Goal: Communication & Community: Answer question/provide support

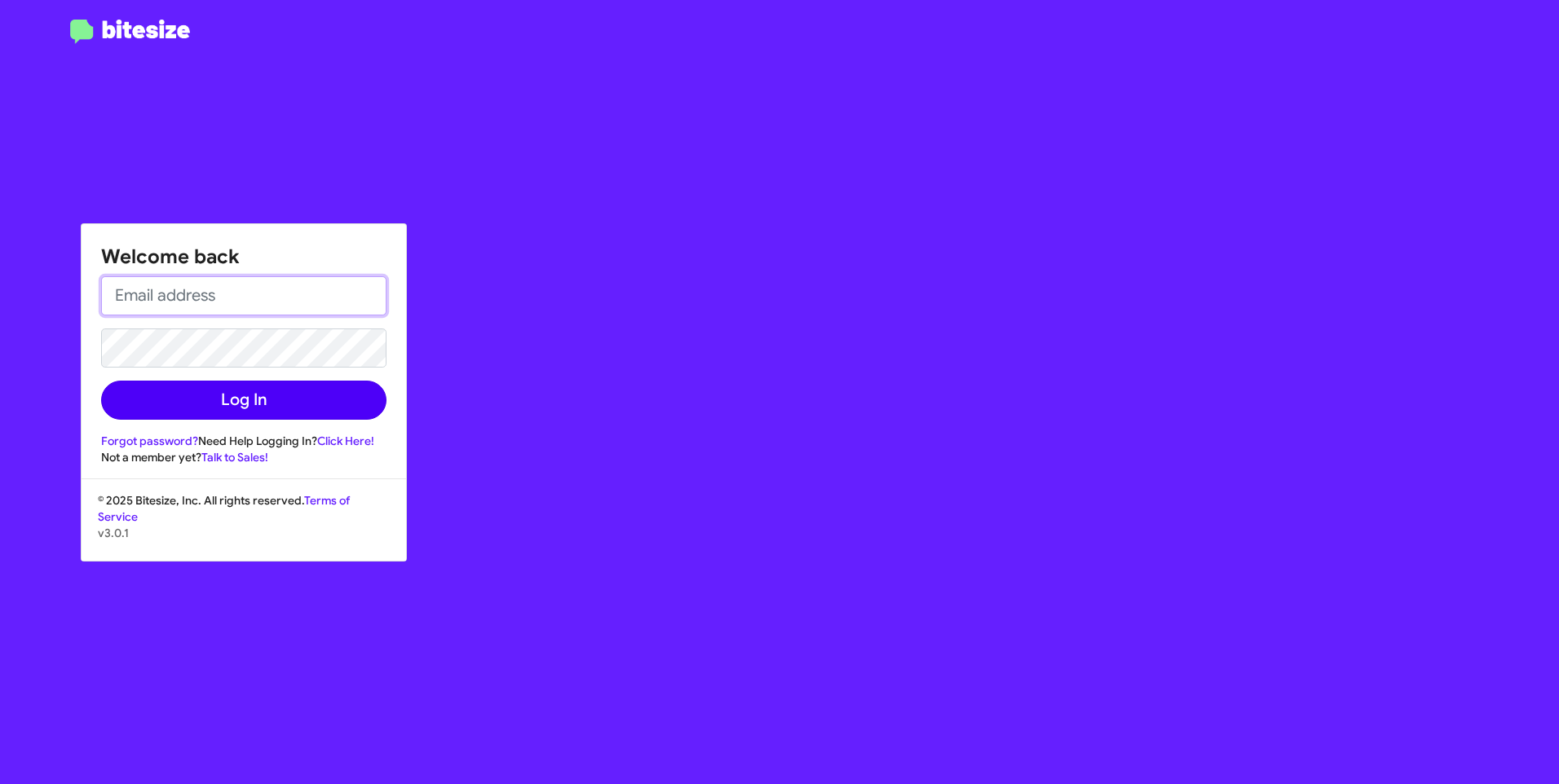
type input "[PERSON_NAME][EMAIL_ADDRESS][PERSON_NAME][PERSON_NAME][DOMAIN_NAME]"
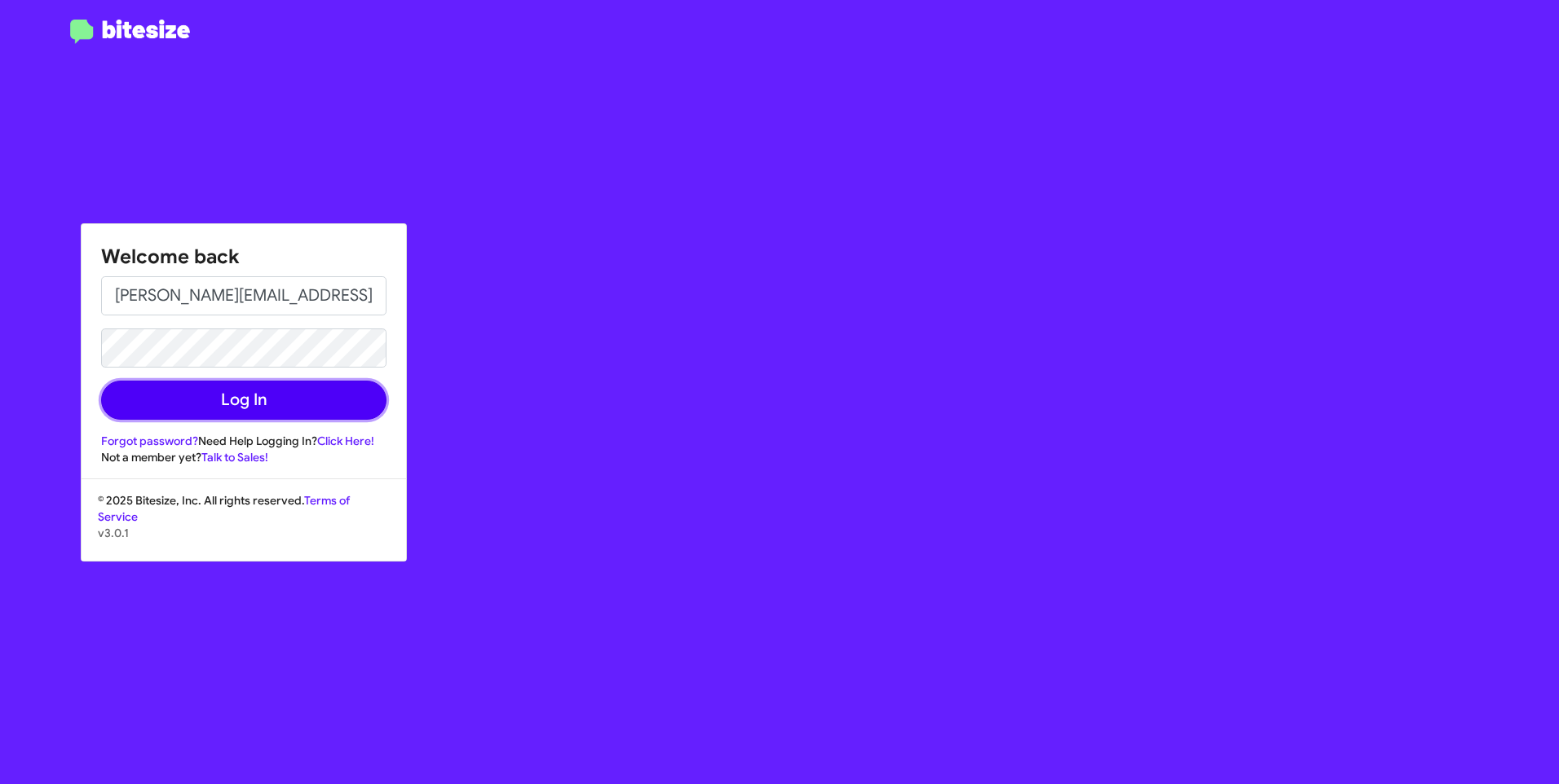
click at [243, 417] on button "Log In" at bounding box center [243, 400] width 286 height 39
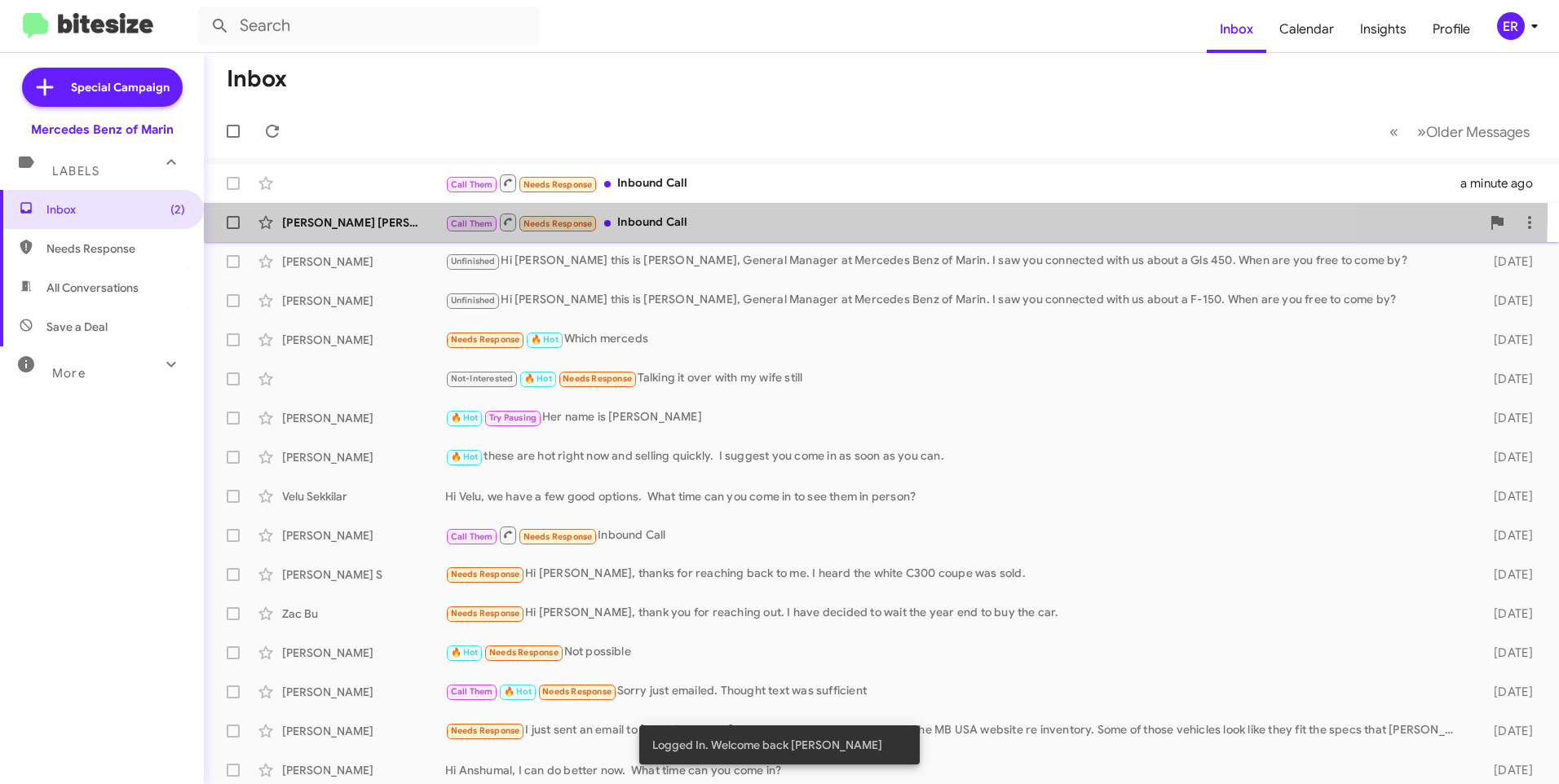
click at [728, 213] on div "Call Them Needs Response Inbound Call" at bounding box center [963, 221] width 1035 height 20
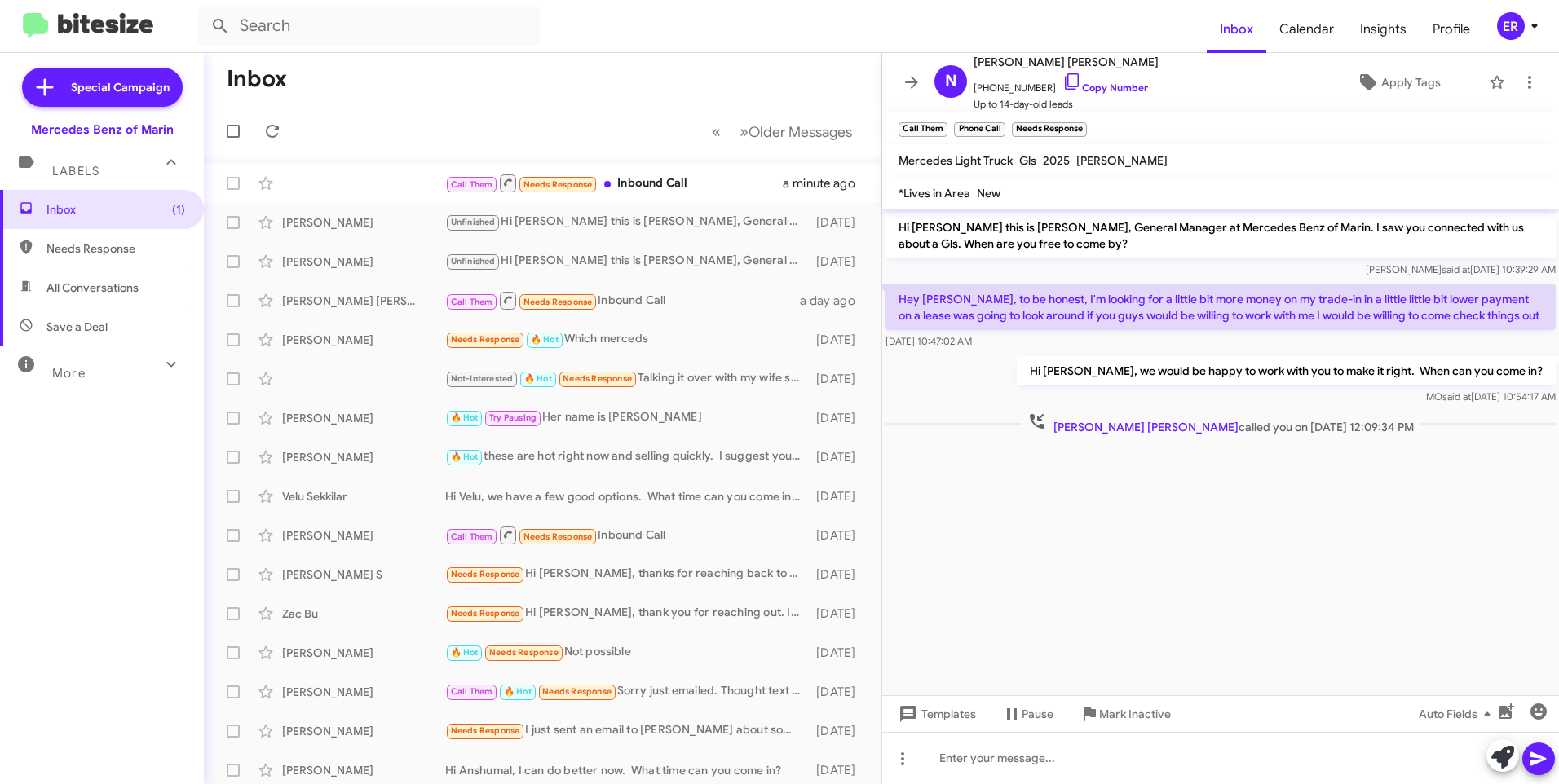
click at [1188, 13] on form at bounding box center [702, 26] width 1010 height 39
click at [362, 306] on div "[PERSON_NAME] [PERSON_NAME]" at bounding box center [363, 300] width 163 height 16
click at [711, 303] on div "Call Them Needs Response Inbound Call" at bounding box center [625, 300] width 358 height 20
click at [333, 176] on div "Call Them Needs Response Inbound Call 26 minutes ago" at bounding box center [542, 184] width 652 height 33
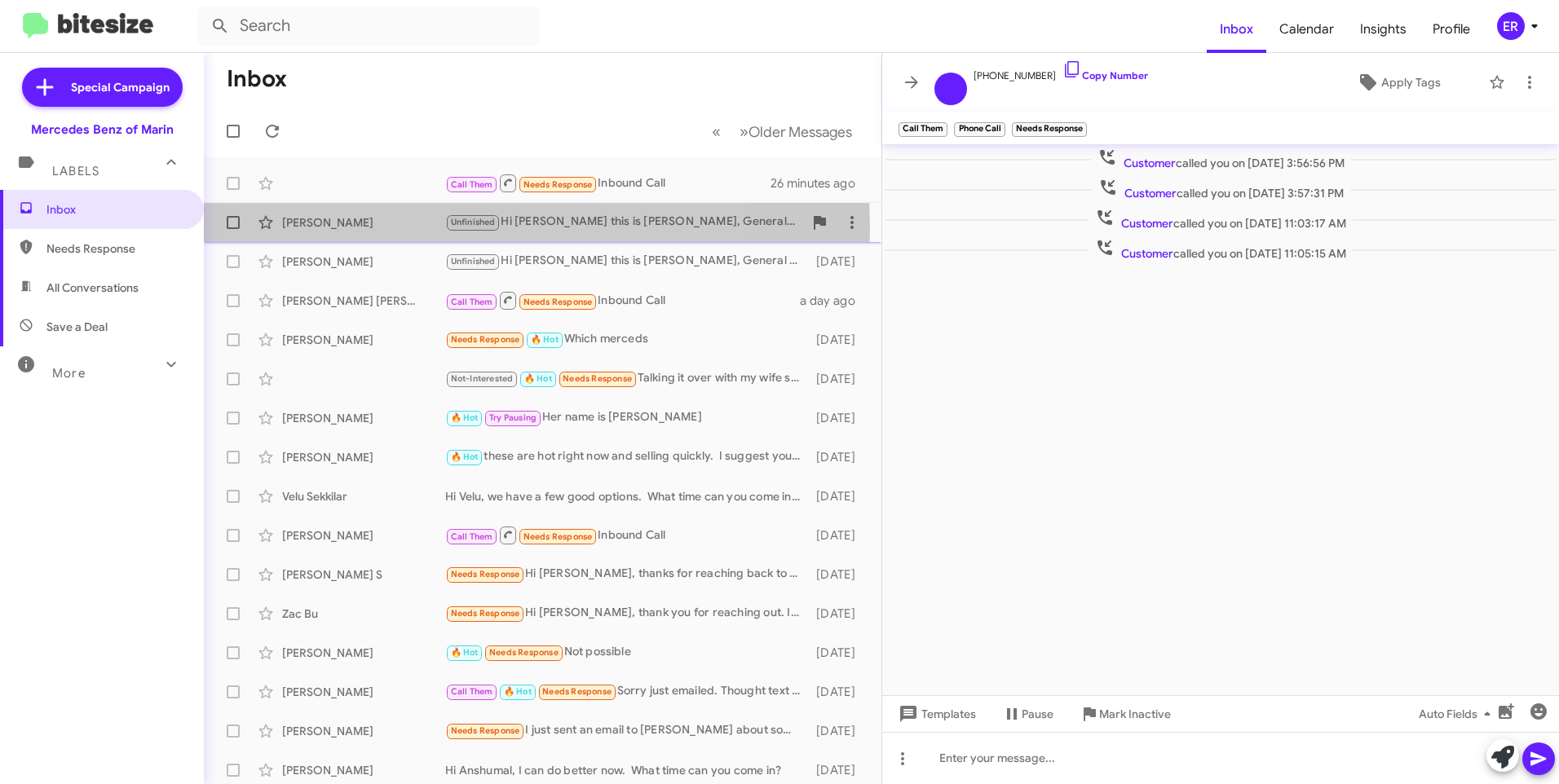
click at [395, 228] on div "[PERSON_NAME]" at bounding box center [363, 222] width 163 height 16
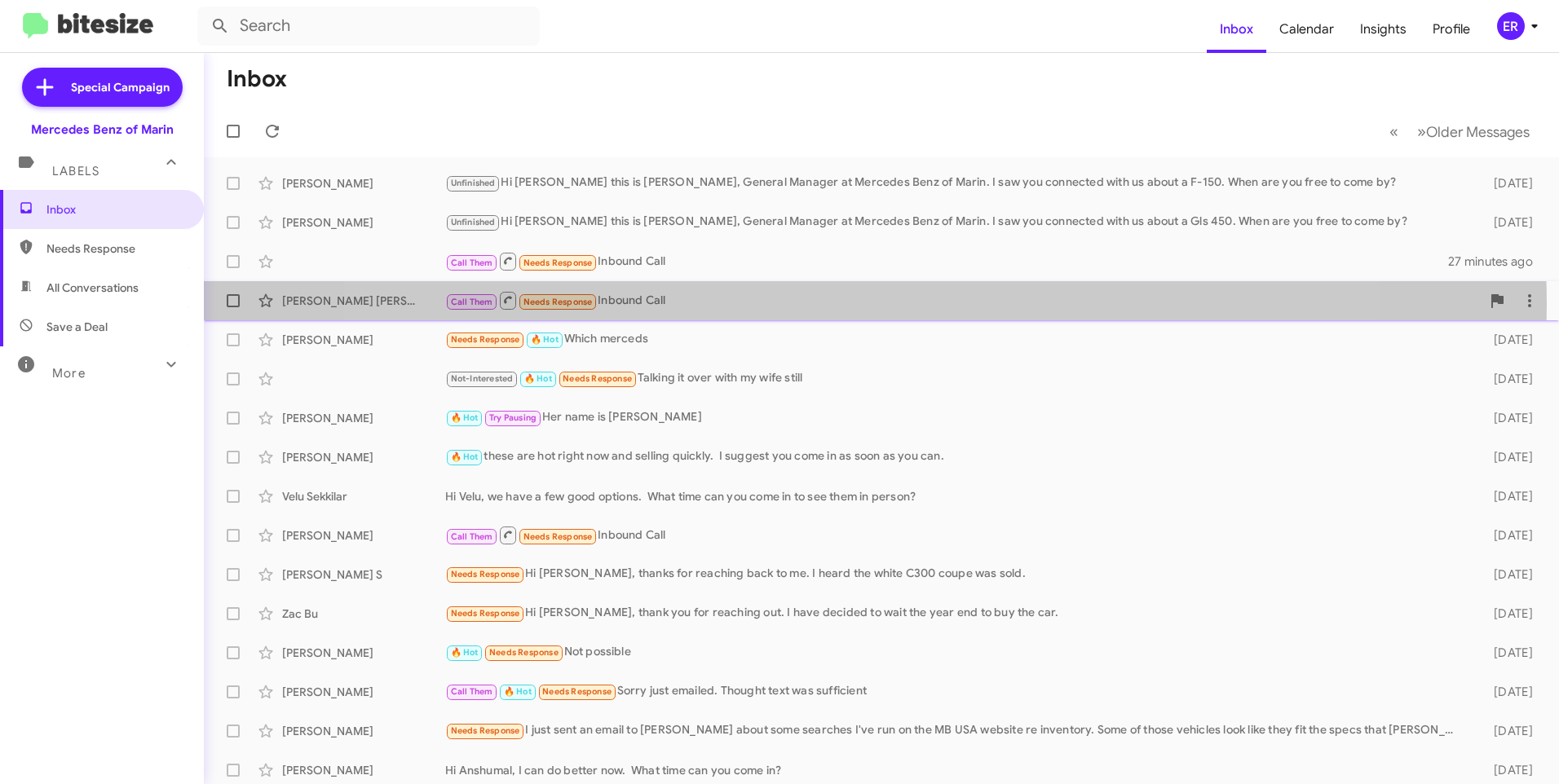
click at [842, 304] on div "Call Them Needs Response Inbound Call" at bounding box center [963, 300] width 1035 height 20
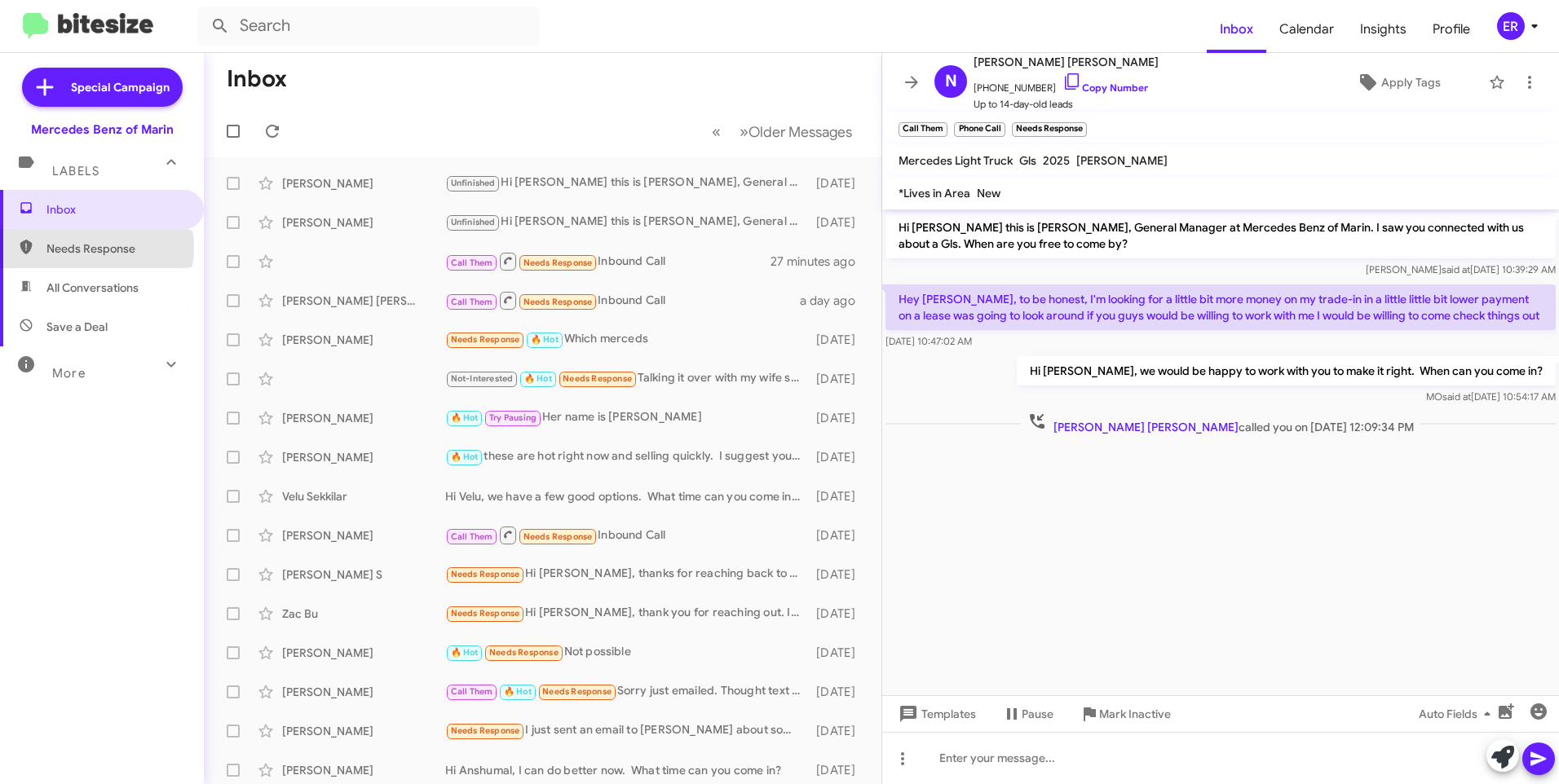
click at [95, 248] on span "Needs Response" at bounding box center [115, 248] width 139 height 16
type input "in:needs-response"
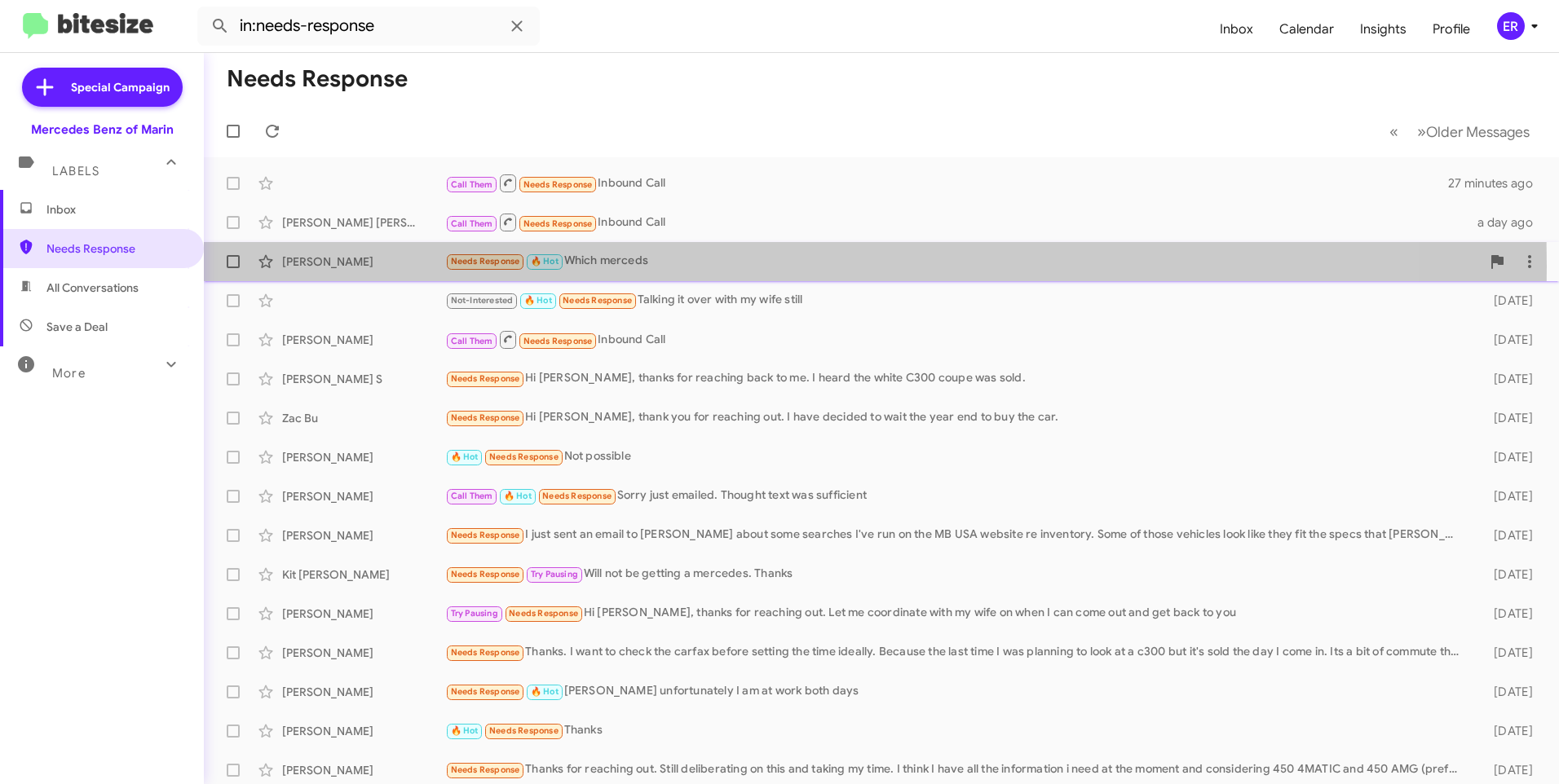
click at [344, 266] on div "[PERSON_NAME]" at bounding box center [363, 262] width 163 height 16
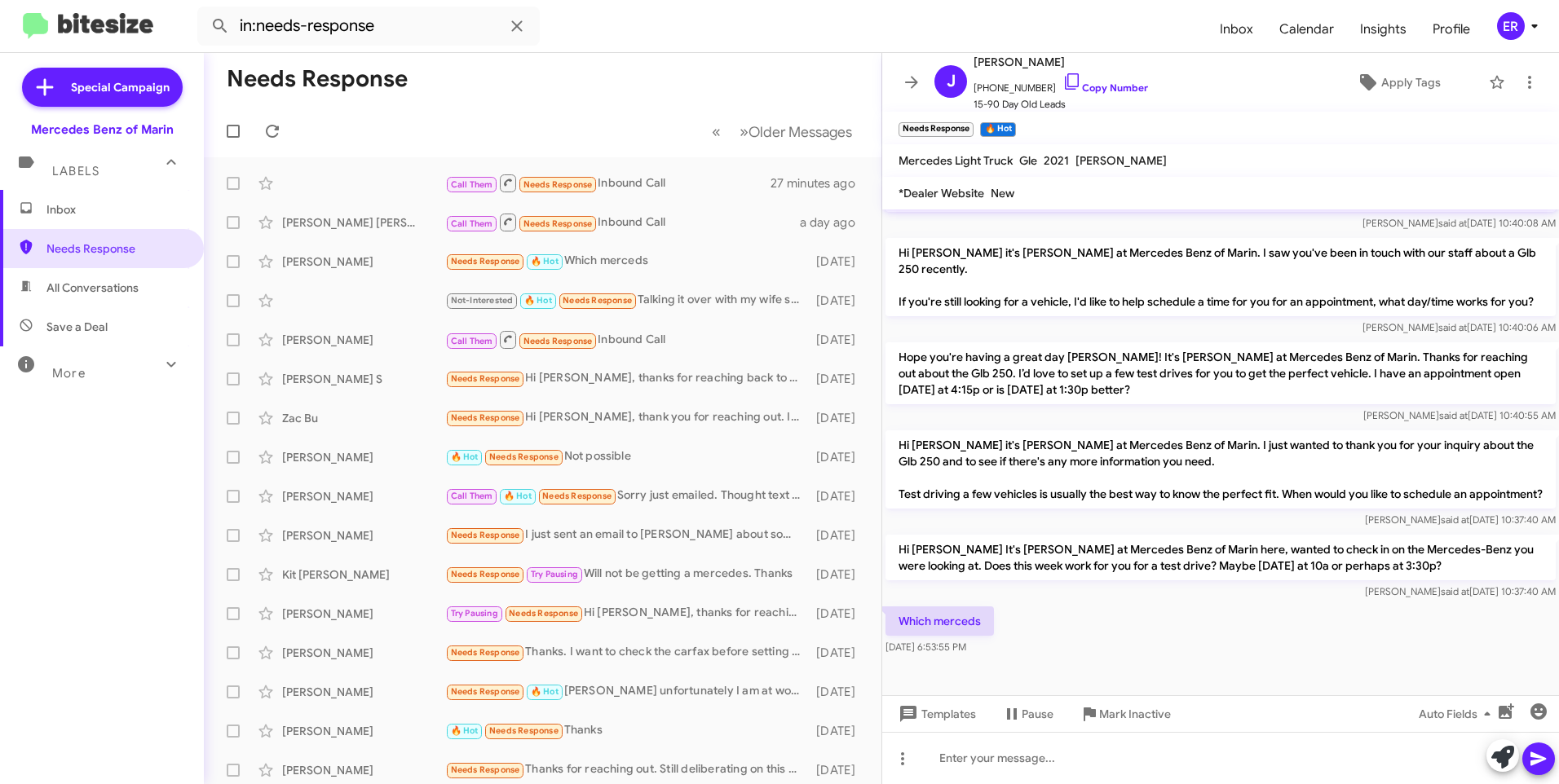
scroll to position [311, 0]
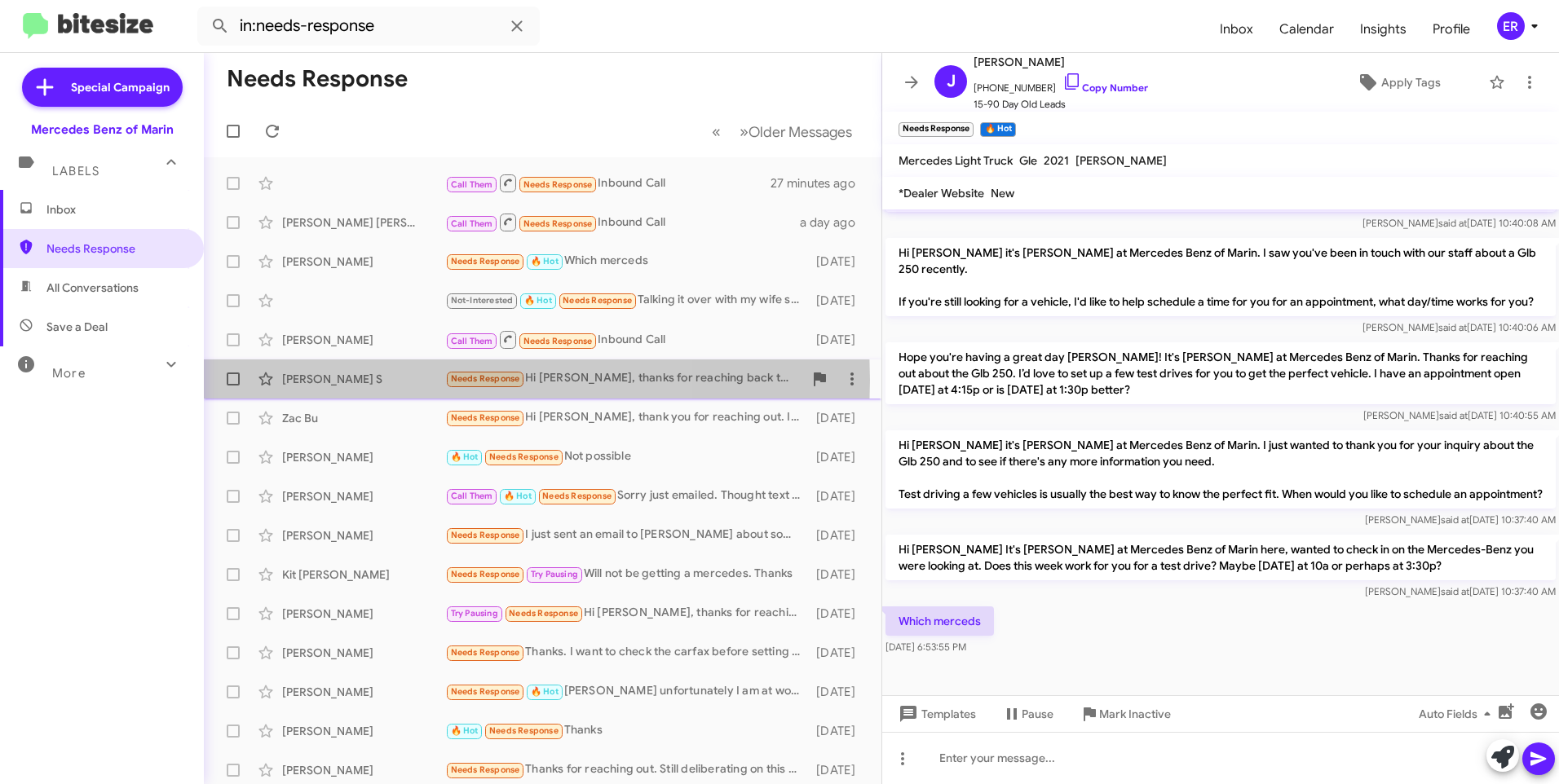
click at [366, 380] on div "[PERSON_NAME] S" at bounding box center [363, 379] width 163 height 16
